Goal: Transaction & Acquisition: Obtain resource

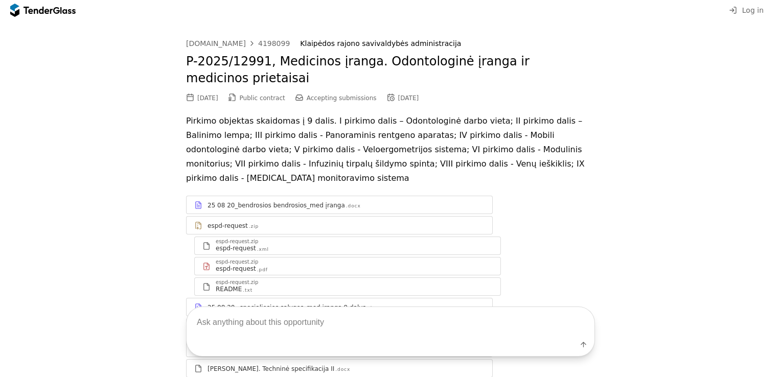
scroll to position [153, 0]
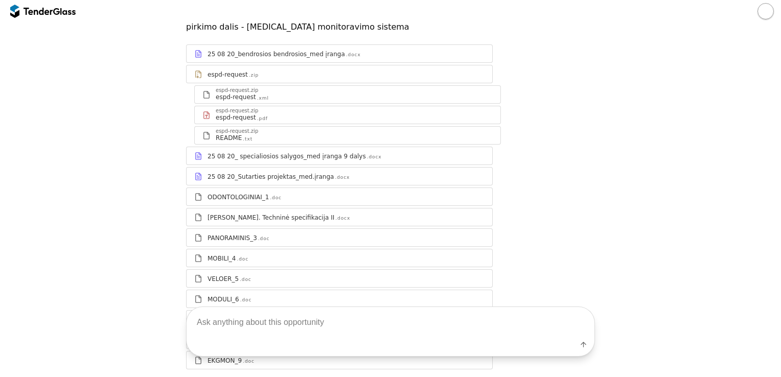
click at [211, 193] on div "ODONTOLOGINIAI_1" at bounding box center [237, 197] width 61 height 8
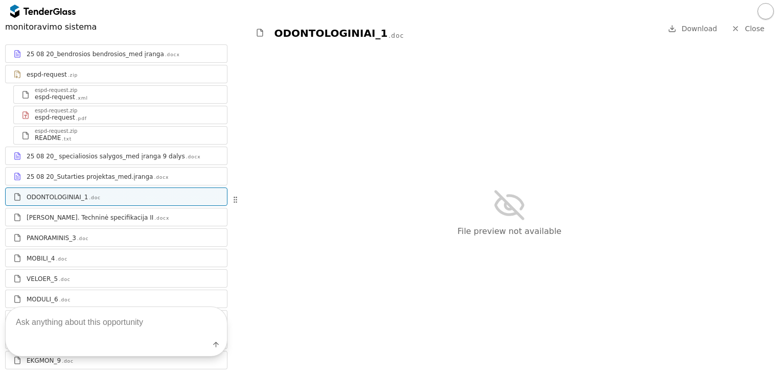
click at [161, 214] on div "[PERSON_NAME]. Techninė specifikacija II .docx" at bounding box center [123, 218] width 193 height 8
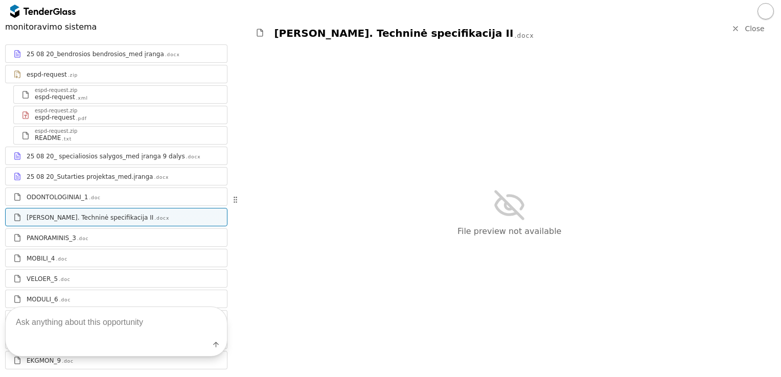
click at [156, 193] on div "ODONTOLOGINIAI_1 .DOC" at bounding box center [123, 197] width 193 height 8
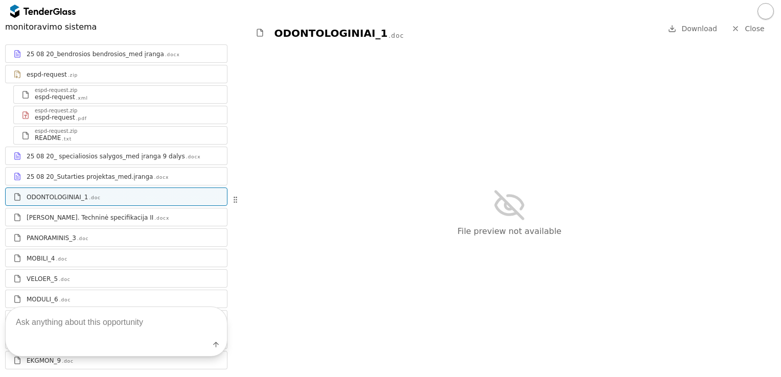
click at [154, 191] on link "ODONTOLOGINIAI_1 .DOC" at bounding box center [116, 197] width 222 height 18
click at [154, 215] on div ".docx" at bounding box center [161, 218] width 15 height 7
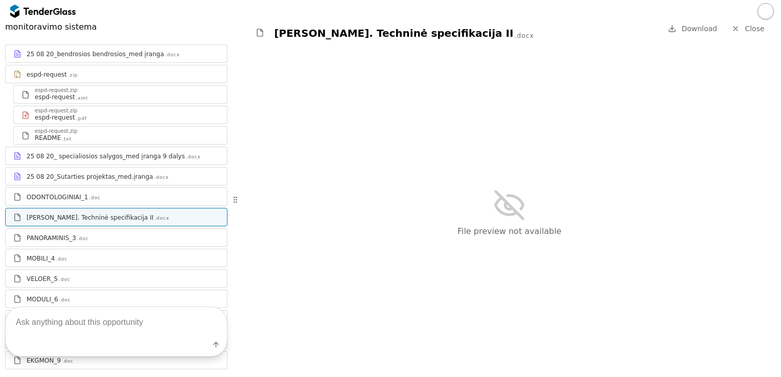
click at [149, 193] on div "ODONTOLOGINIAI_1 .DOC" at bounding box center [123, 197] width 193 height 8
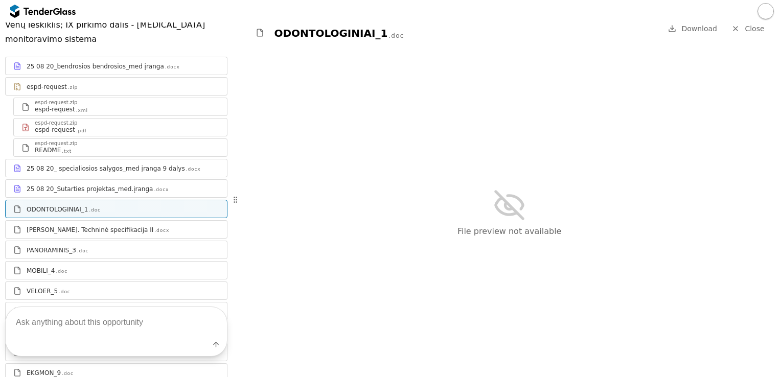
scroll to position [219, 0]
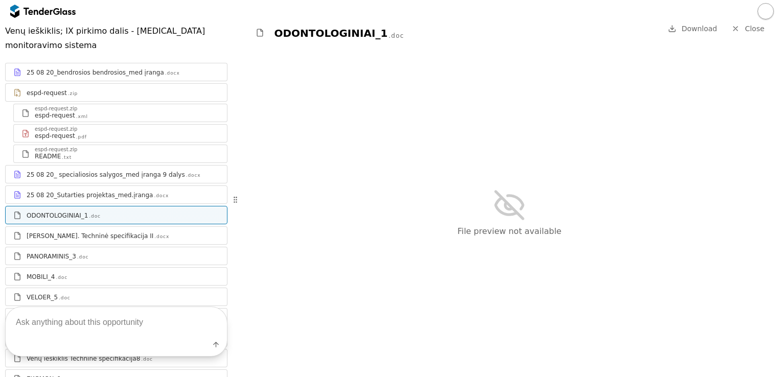
click at [129, 171] on div "25 08 20_ specialiosios salygos_med įranga 9 dalys" at bounding box center [106, 175] width 158 height 8
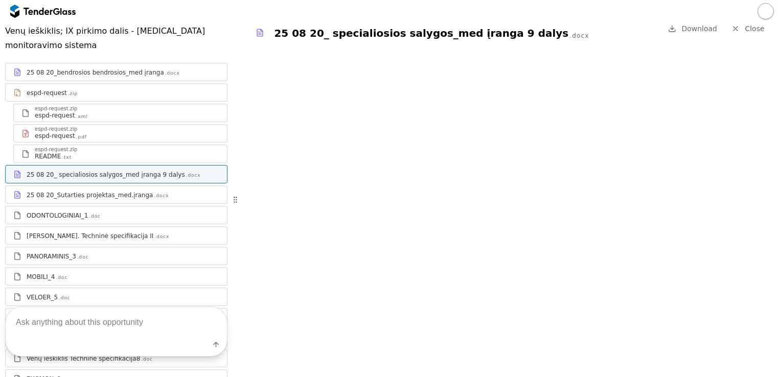
click at [113, 191] on div "25 08 20_Sutarties projektas_med.įranga" at bounding box center [90, 195] width 126 height 8
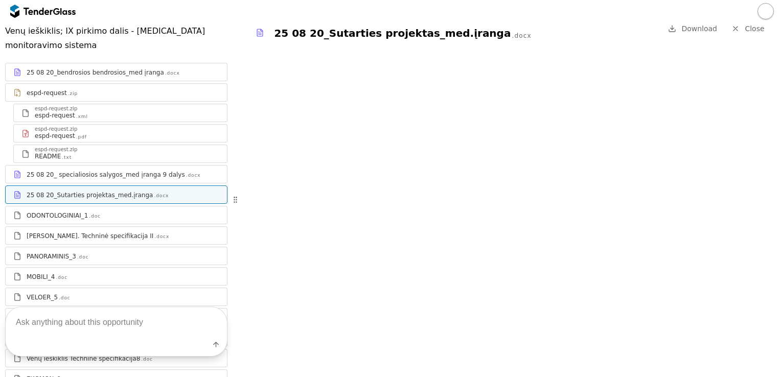
click at [105, 132] on div "espd-request .pdf" at bounding box center [127, 136] width 184 height 8
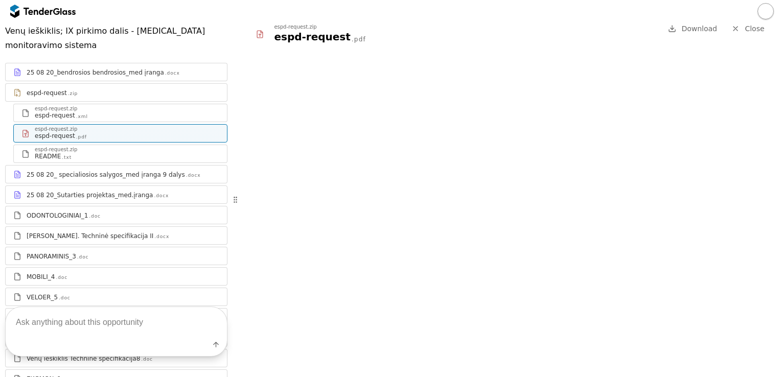
scroll to position [168, 0]
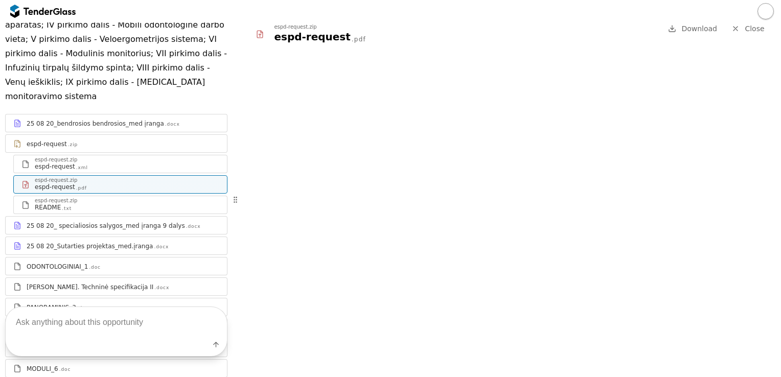
click at [121, 120] on div "25 08 20_bendrosios bendrosios_med įranga" at bounding box center [95, 124] width 137 height 8
